Goal: Information Seeking & Learning: Learn about a topic

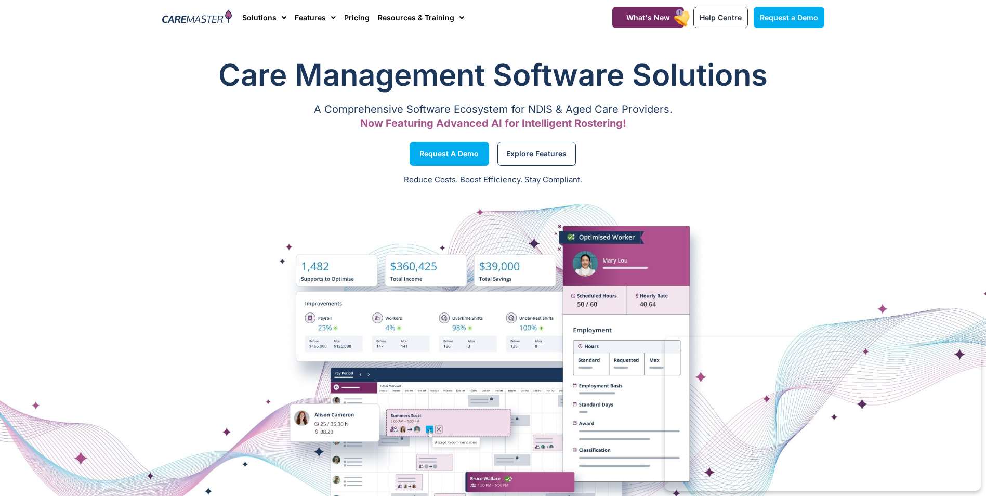
click at [353, 17] on link "Pricing" at bounding box center [356, 17] width 25 height 35
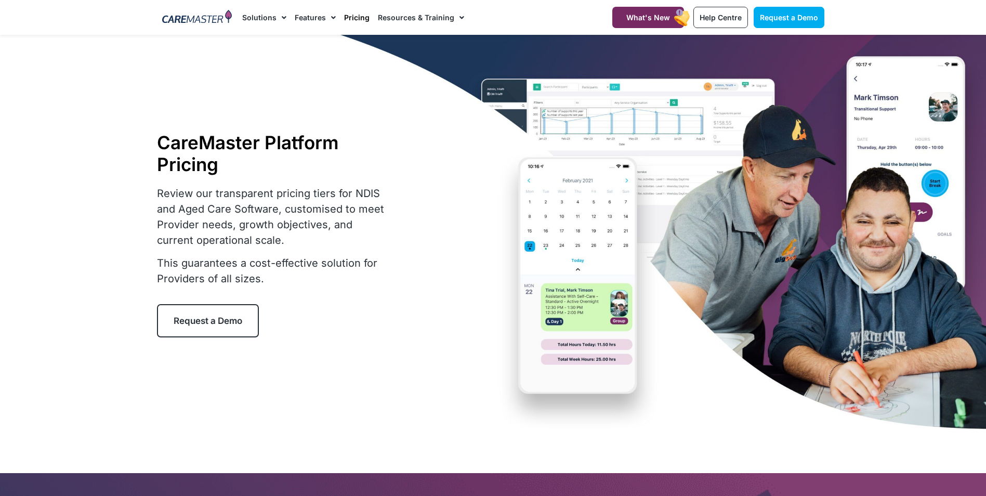
click at [354, 14] on link "Pricing" at bounding box center [356, 17] width 25 height 35
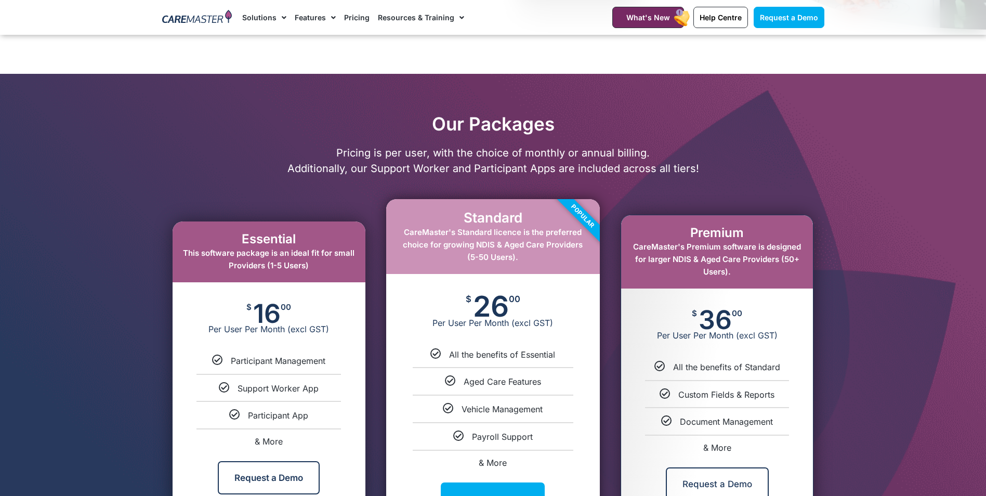
scroll to position [468, 0]
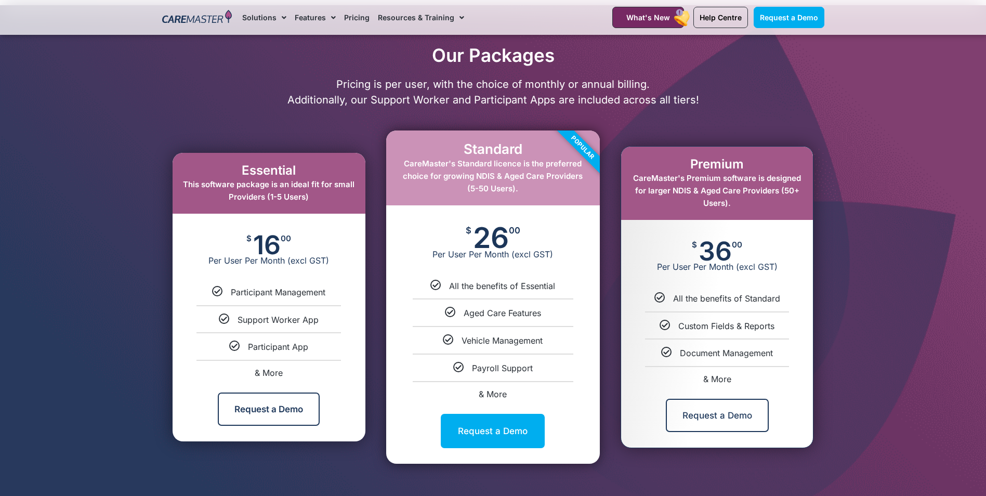
click at [722, 377] on span "& More" at bounding box center [717, 379] width 28 height 10
select select "***"
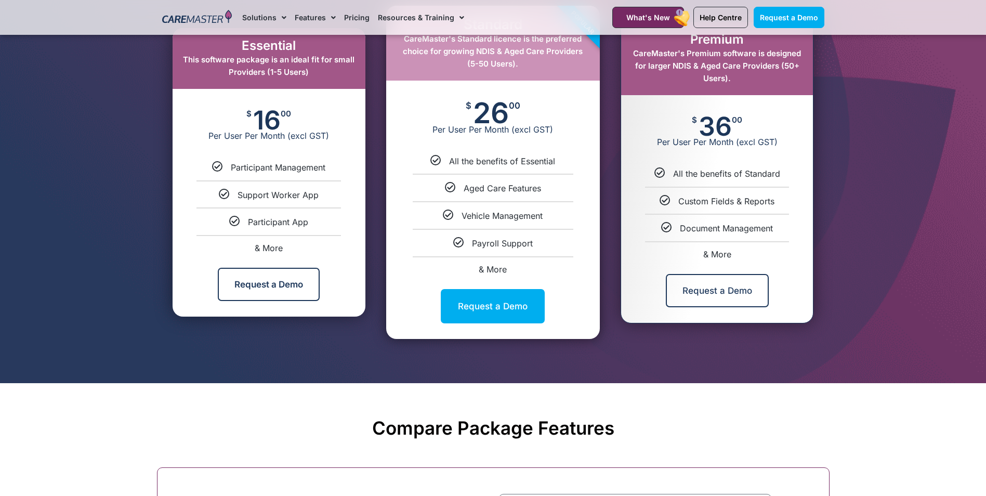
scroll to position [733, 0]
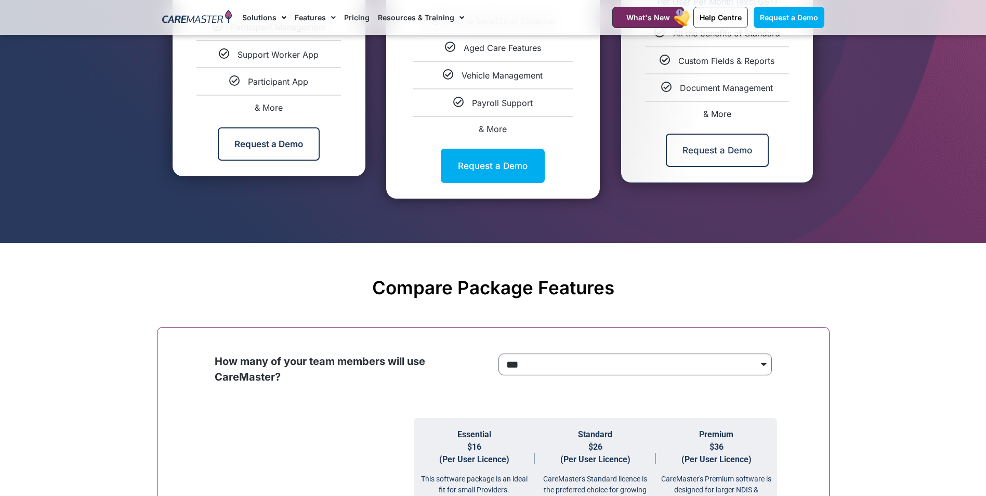
click at [592, 362] on select "**********" at bounding box center [634, 364] width 273 height 22
click at [498, 354] on select "**********" at bounding box center [634, 364] width 273 height 22
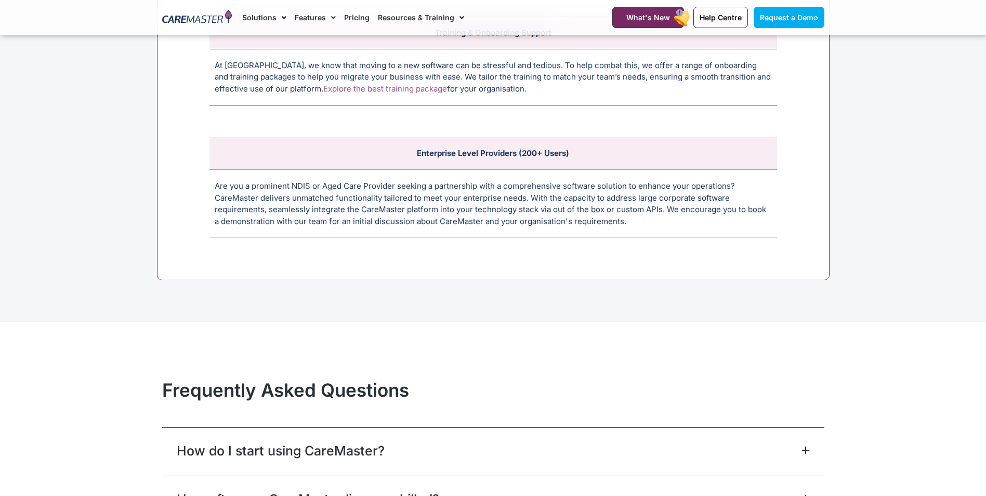
scroll to position [4422, 0]
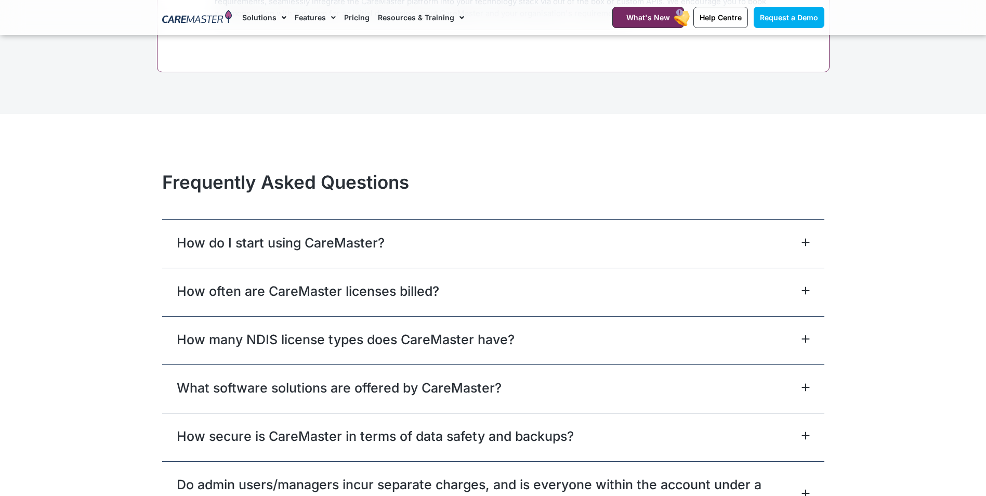
click at [480, 296] on div "How often are CareMaster licenses billed?" at bounding box center [493, 292] width 662 height 48
click at [809, 290] on icon at bounding box center [805, 290] width 8 height 8
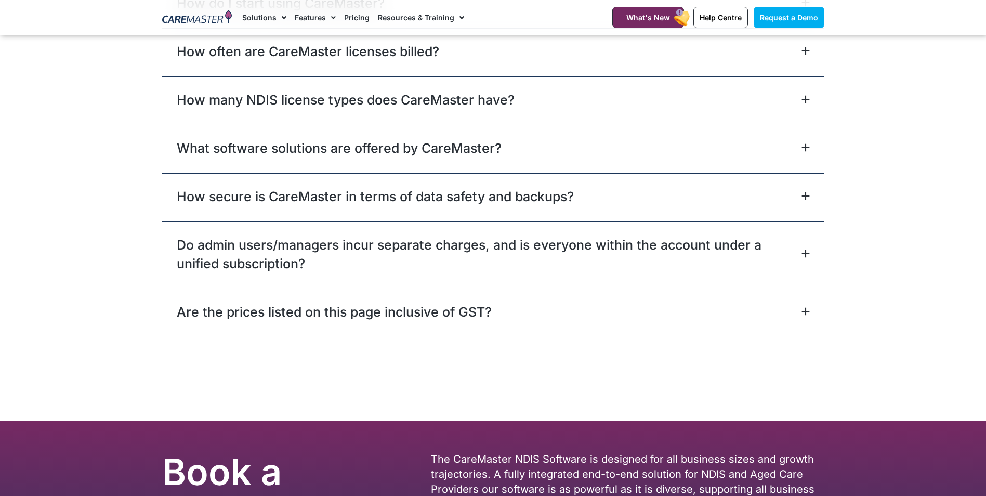
scroll to position [4682, 0]
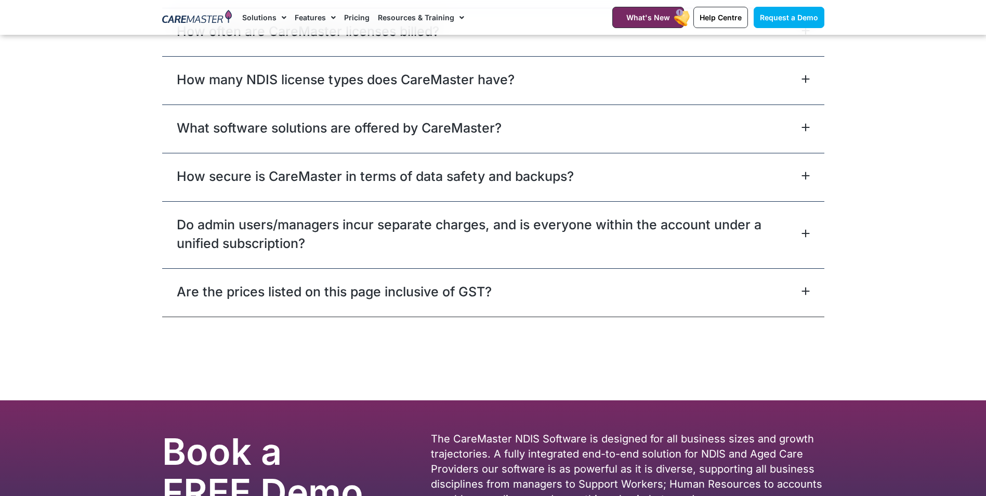
click at [385, 86] on link "How many NDIS license types does CareMaster have?" at bounding box center [346, 79] width 338 height 19
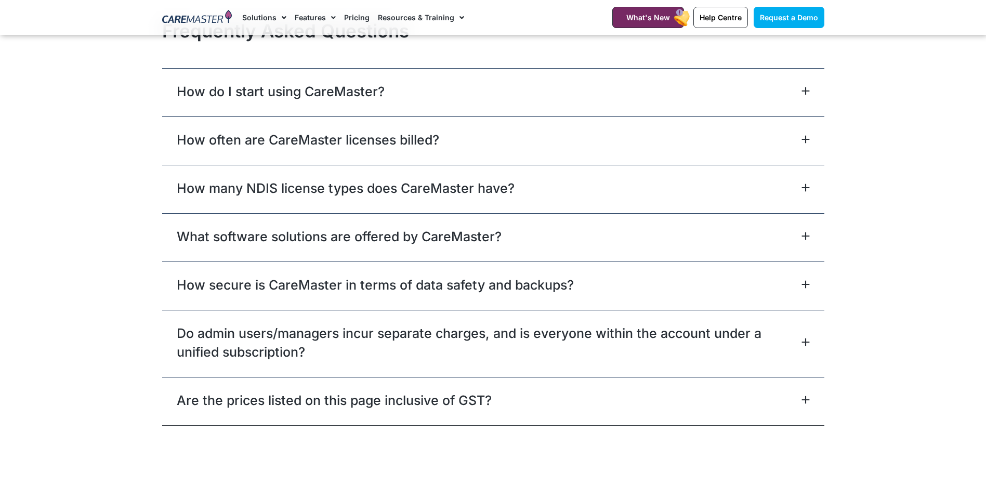
scroll to position [4474, 0]
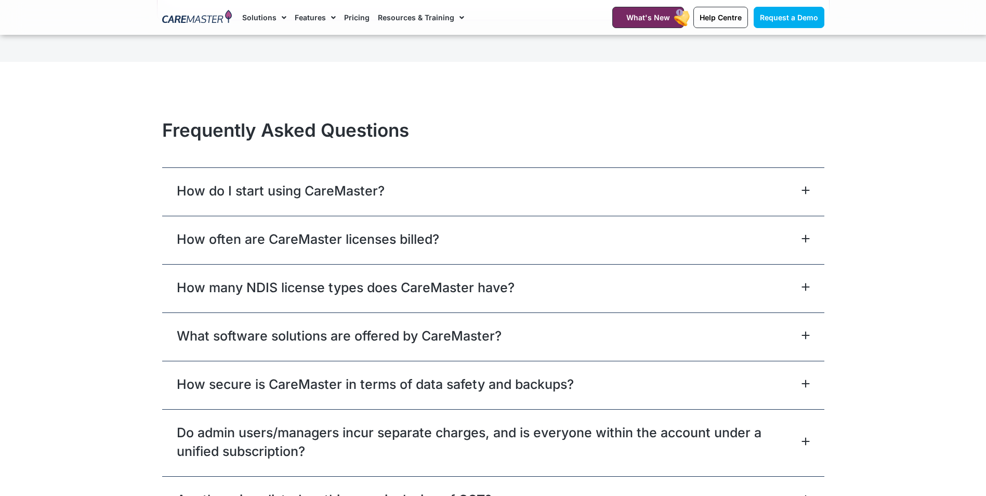
click at [815, 239] on div "How often are CareMaster licenses billed?" at bounding box center [493, 240] width 662 height 48
click at [419, 256] on div "How often are CareMaster licenses billed?" at bounding box center [493, 240] width 662 height 48
click at [415, 248] on link "How often are CareMaster licenses billed?" at bounding box center [308, 239] width 262 height 19
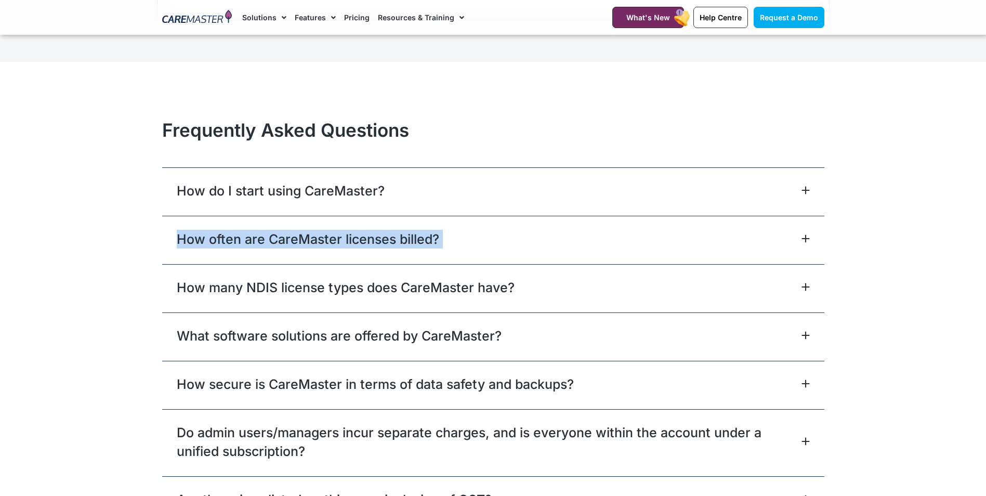
click at [415, 248] on link "How often are CareMaster licenses billed?" at bounding box center [308, 239] width 262 height 19
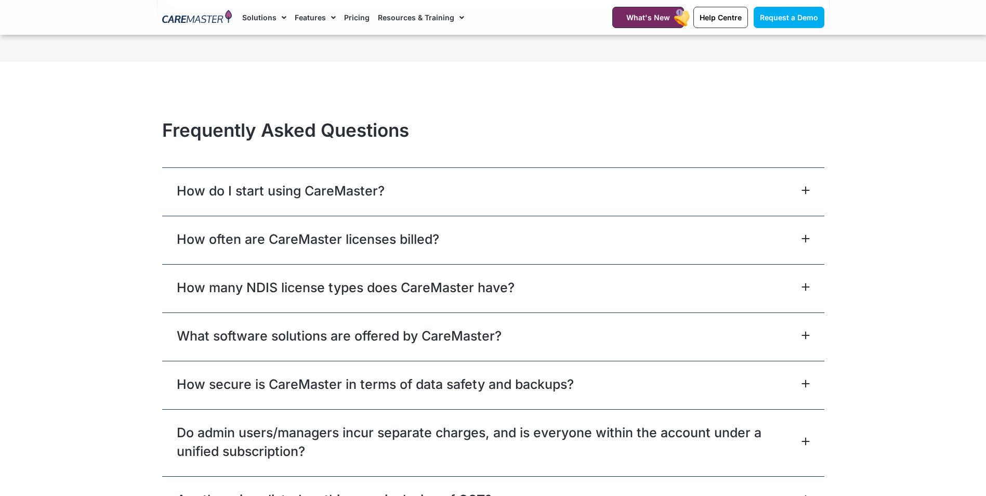
drag, startPoint x: 415, startPoint y: 249, endPoint x: 351, endPoint y: 195, distance: 83.8
click at [351, 195] on link "How do I start using CareMaster?" at bounding box center [281, 190] width 208 height 19
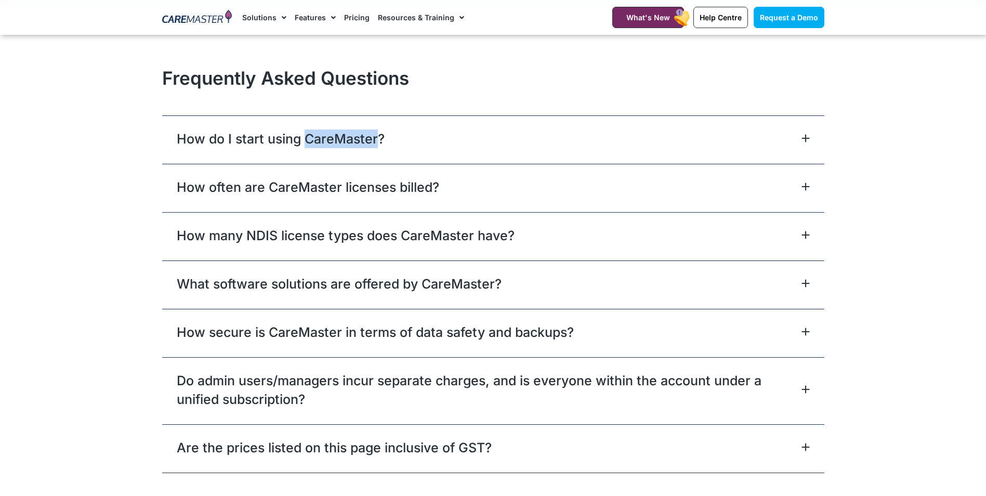
click at [316, 16] on link "Features" at bounding box center [315, 17] width 41 height 35
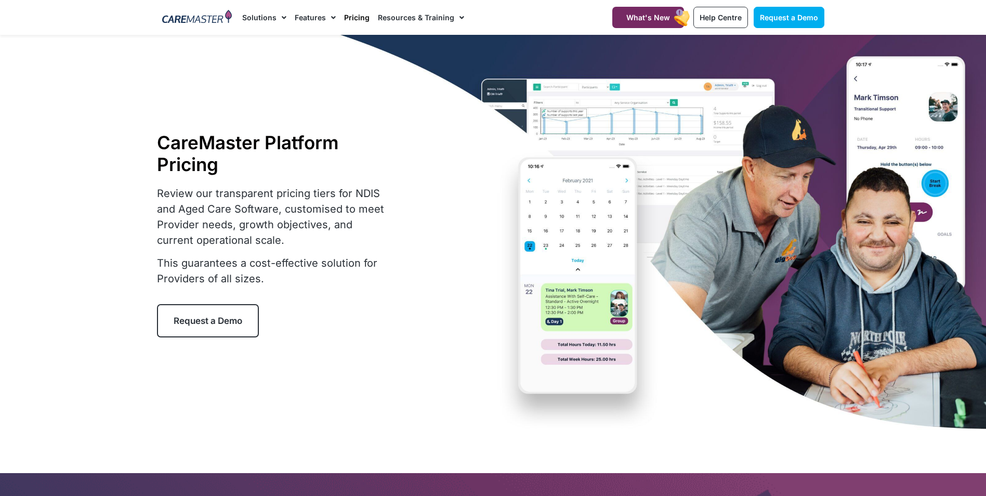
click at [374, 16] on li "Resources & Training Training & Onboarding NDIS Software News & Articles Help C…" at bounding box center [419, 17] width 90 height 35
click at [397, 16] on link "Resources & Training" at bounding box center [421, 17] width 86 height 35
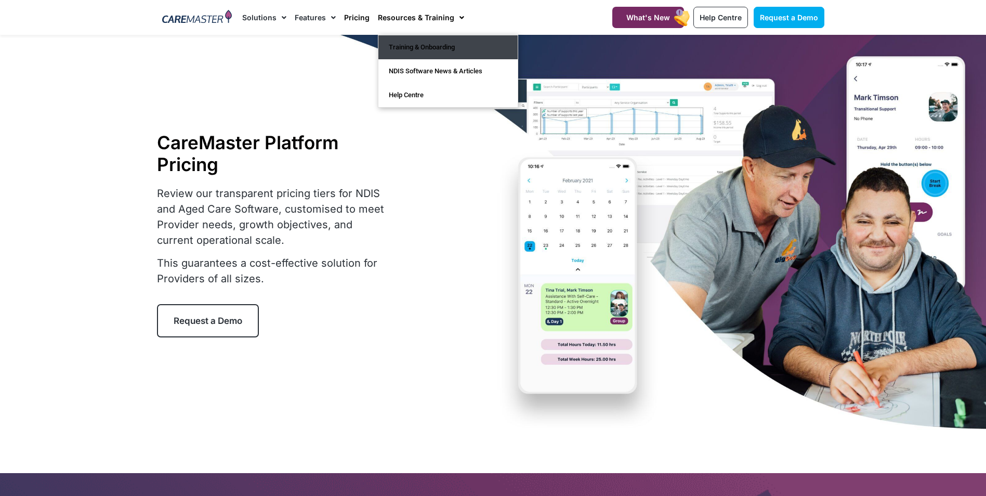
click at [395, 54] on link "Training & Onboarding" at bounding box center [447, 47] width 139 height 24
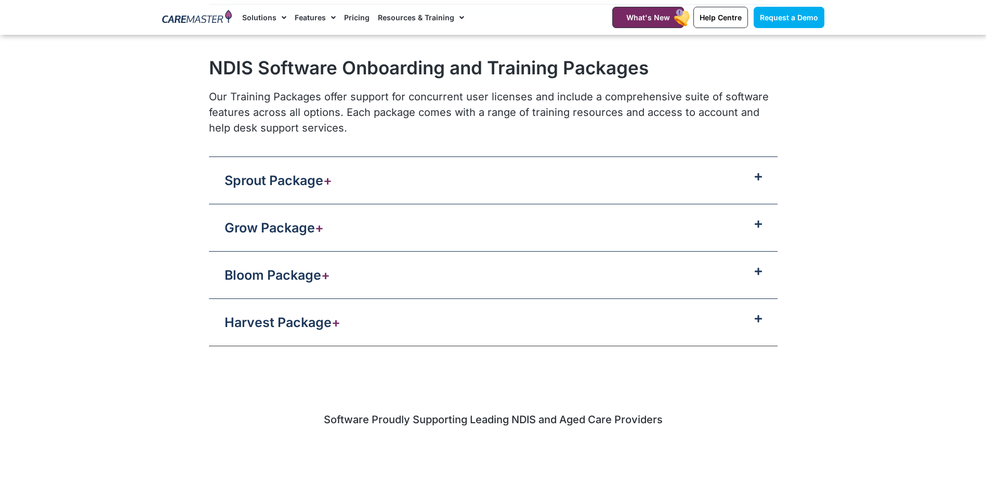
scroll to position [1039, 0]
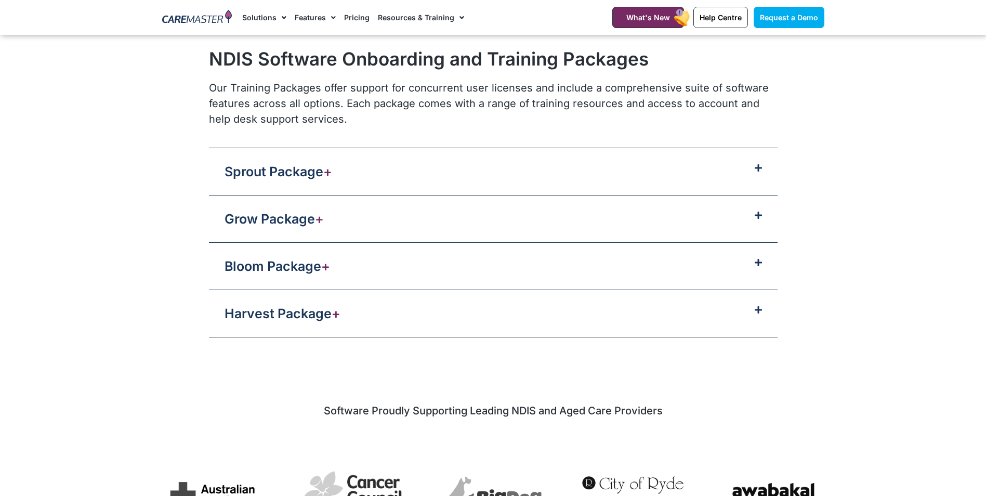
click at [659, 180] on div "Sprout Package +" at bounding box center [493, 171] width 568 height 47
click at [755, 167] on icon at bounding box center [758, 168] width 7 height 8
click at [757, 167] on icon at bounding box center [758, 168] width 7 height 8
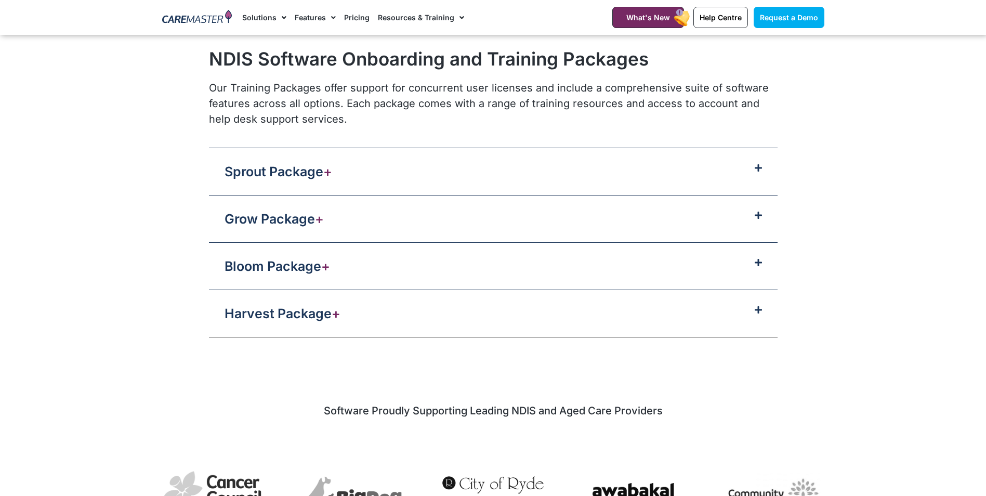
click at [757, 167] on icon at bounding box center [758, 168] width 7 height 8
click at [307, 170] on link "Sprout Package +" at bounding box center [278, 172] width 108 height 16
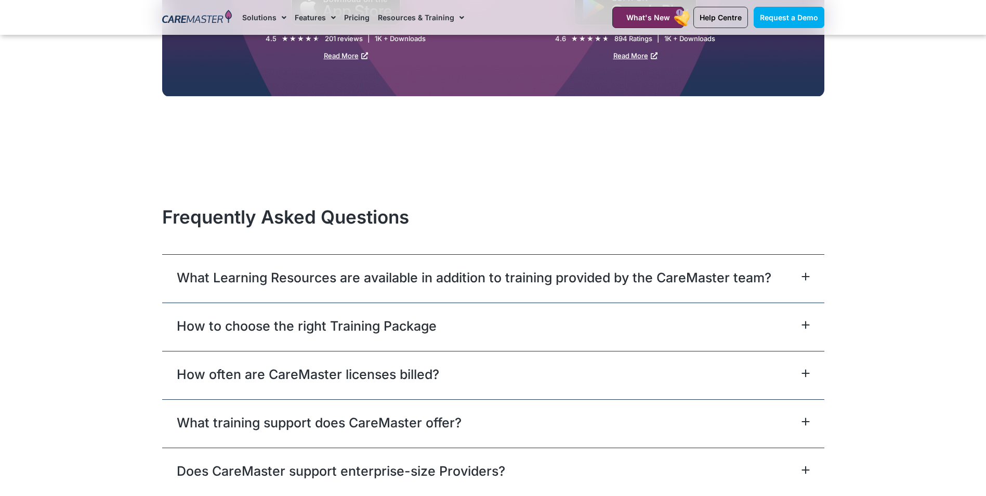
scroll to position [1715, 0]
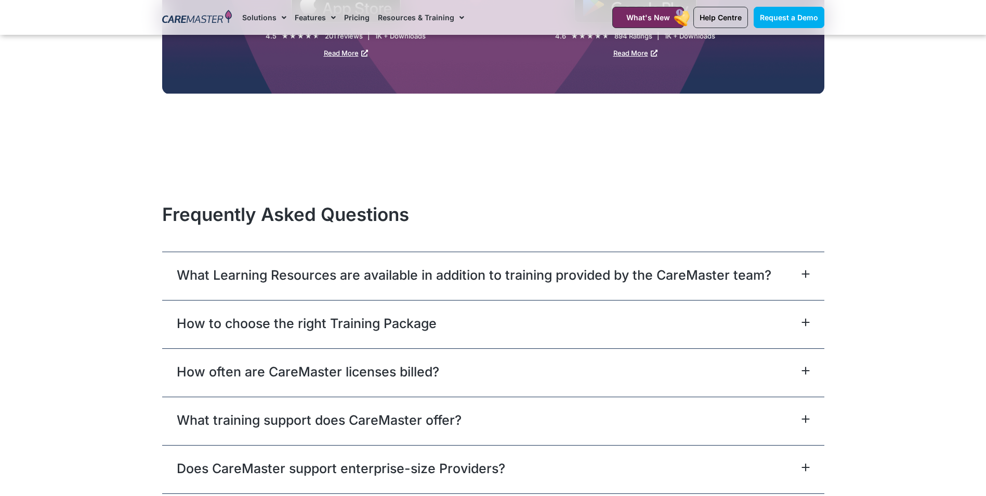
click at [441, 352] on div "How often are CareMaster licenses billed?" at bounding box center [493, 372] width 662 height 48
click at [441, 370] on div "How often are CareMaster licenses billed?" at bounding box center [493, 372] width 662 height 48
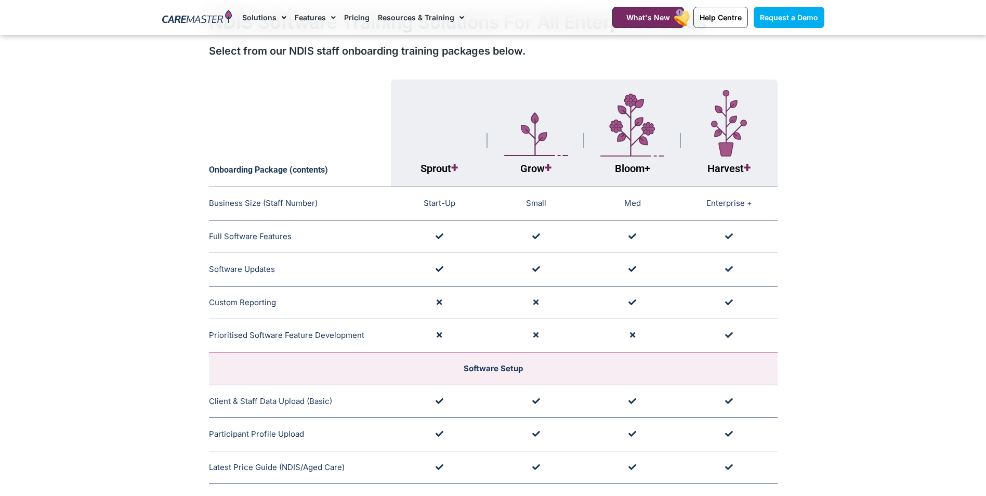
scroll to position [0, 0]
